Goal: Feedback & Contribution: Contribute content

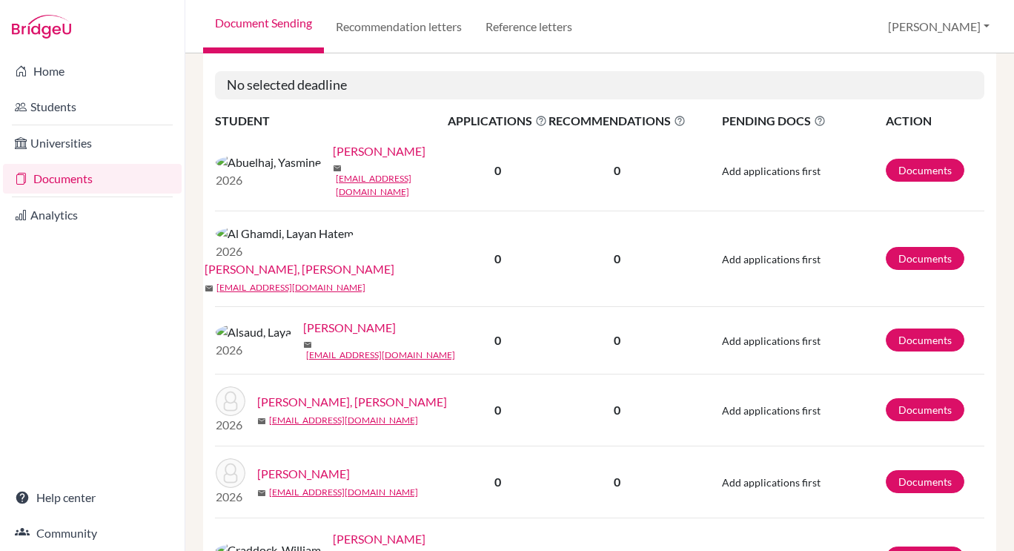
scroll to position [798, 0]
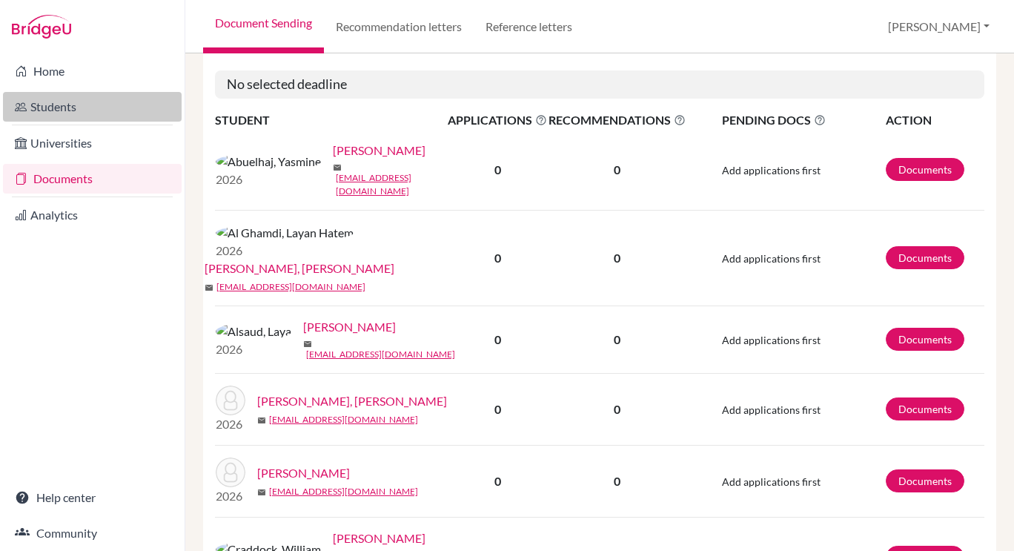
click at [66, 107] on link "Students" at bounding box center [92, 107] width 179 height 30
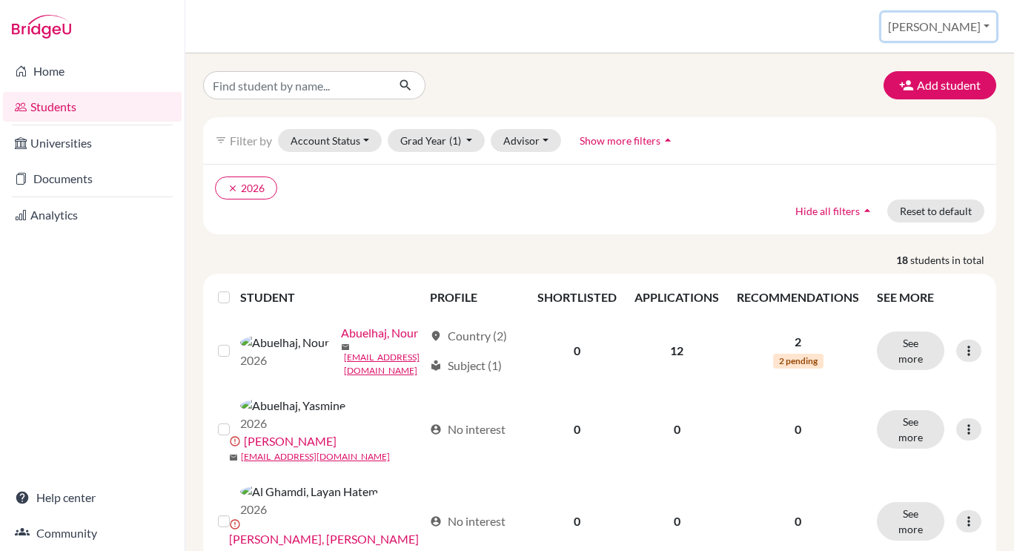
click at [971, 26] on button "[PERSON_NAME]" at bounding box center [939, 27] width 115 height 28
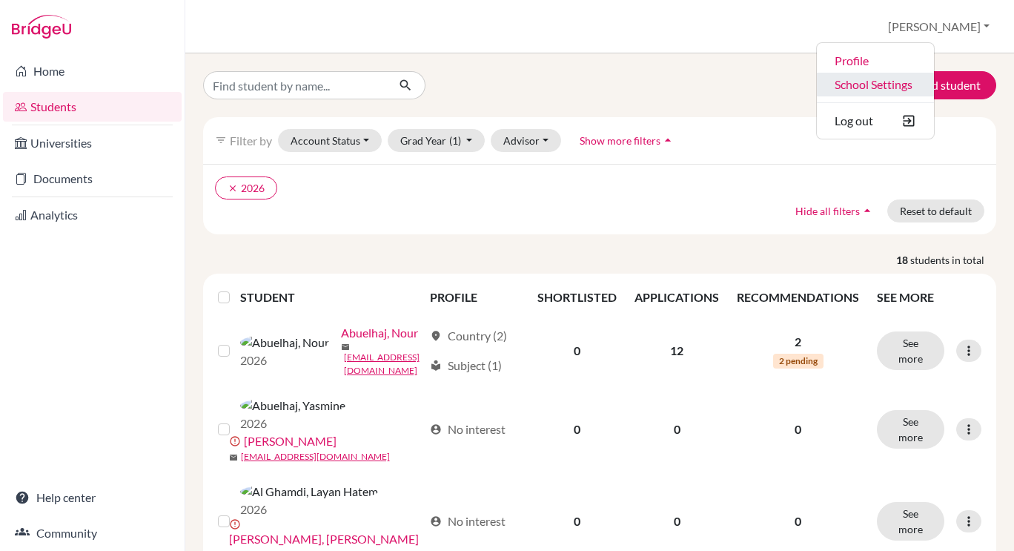
click at [934, 85] on link "School Settings" at bounding box center [875, 85] width 117 height 24
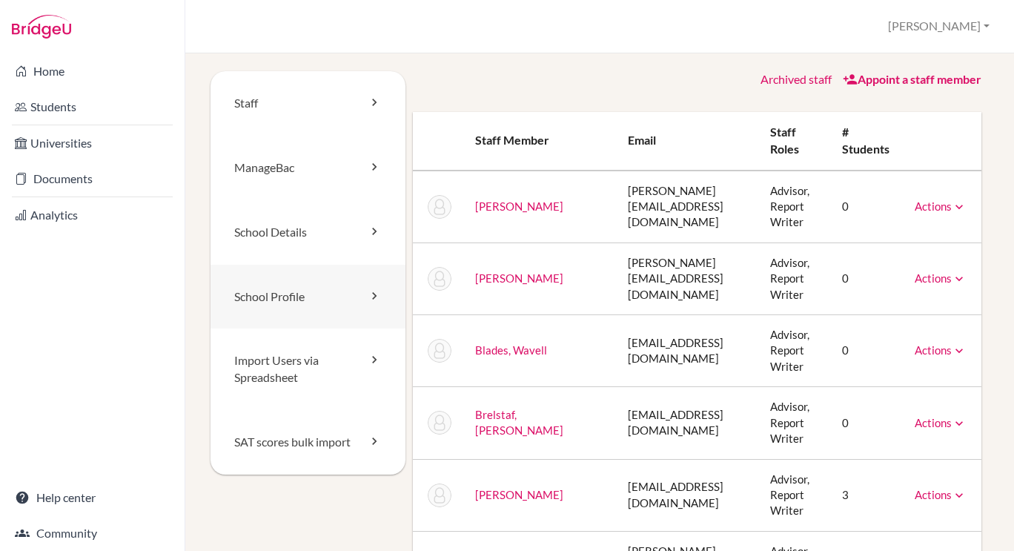
click at [342, 293] on link "School Profile" at bounding box center [308, 297] width 195 height 65
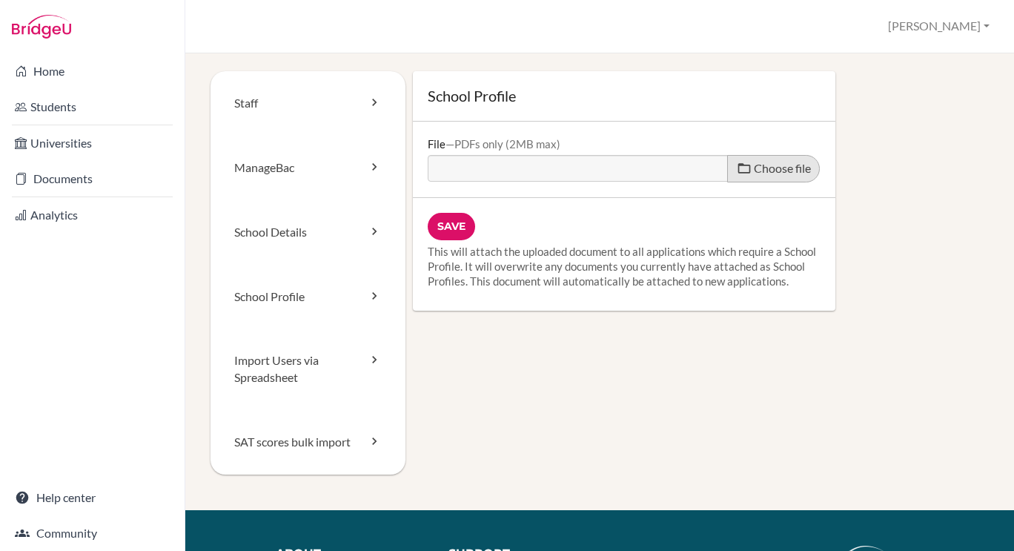
click at [777, 167] on span "Choose file" at bounding box center [782, 168] width 57 height 14
click at [655, 167] on input "Choose file" at bounding box center [541, 163] width 227 height 17
type input "C:\fakepath\BIS-NY 202526 Profile.pdf"
type input "BIS-NY 202526 Profile.pdf"
click at [451, 222] on input "Save" at bounding box center [451, 226] width 47 height 27
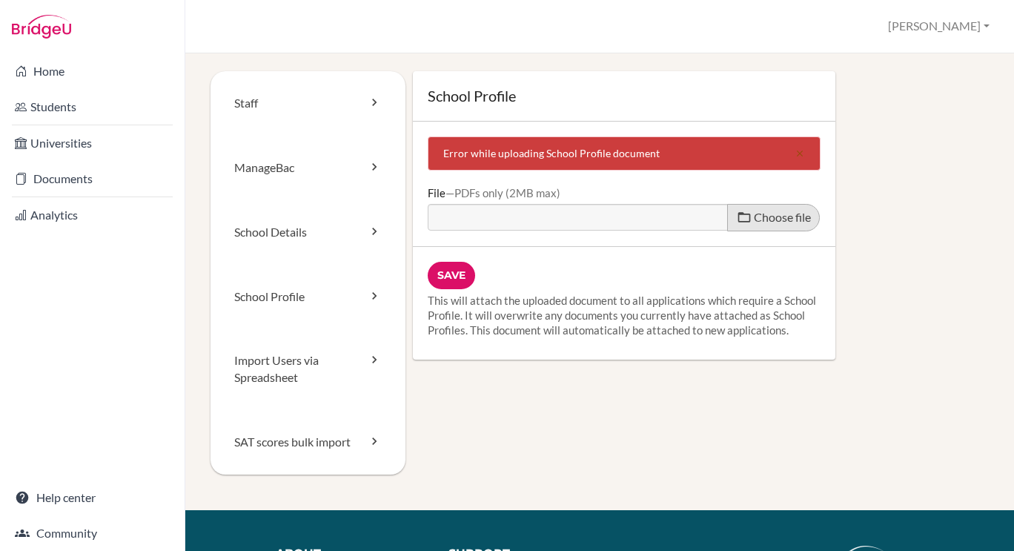
click at [755, 222] on span "Choose file" at bounding box center [782, 217] width 57 height 14
click at [655, 221] on input "Choose file" at bounding box center [541, 212] width 227 height 17
click at [276, 290] on link "School Profile" at bounding box center [308, 297] width 195 height 65
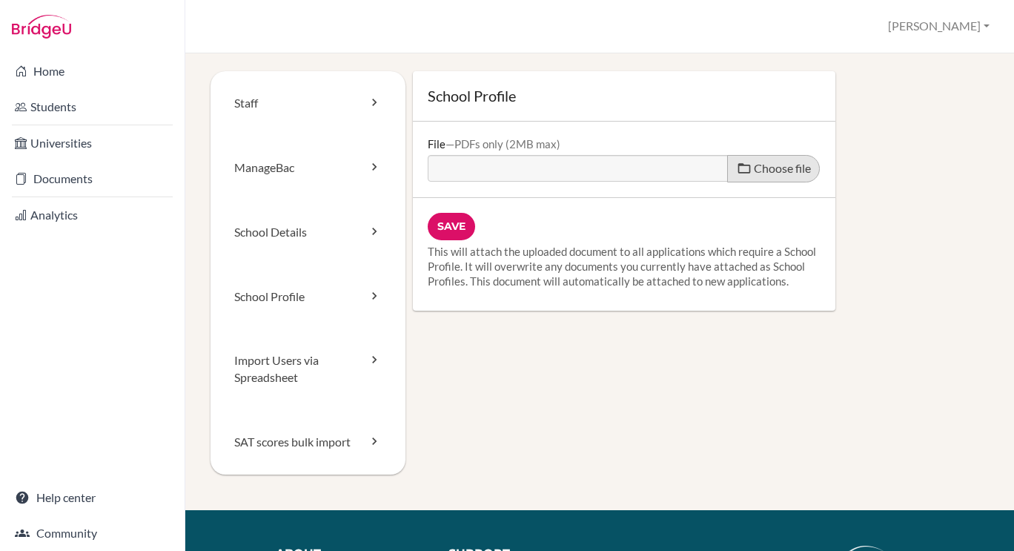
click at [744, 171] on label "Choose file" at bounding box center [773, 168] width 93 height 27
click at [655, 171] on input "Choose file" at bounding box center [541, 163] width 227 height 17
type input "C:\fakepath\BIS-NY+202526+Profile.pdf"
type input "BIS-NY+202526+Profile.pdf"
click at [443, 231] on input "Save" at bounding box center [451, 226] width 47 height 27
